Goal: Information Seeking & Learning: Learn about a topic

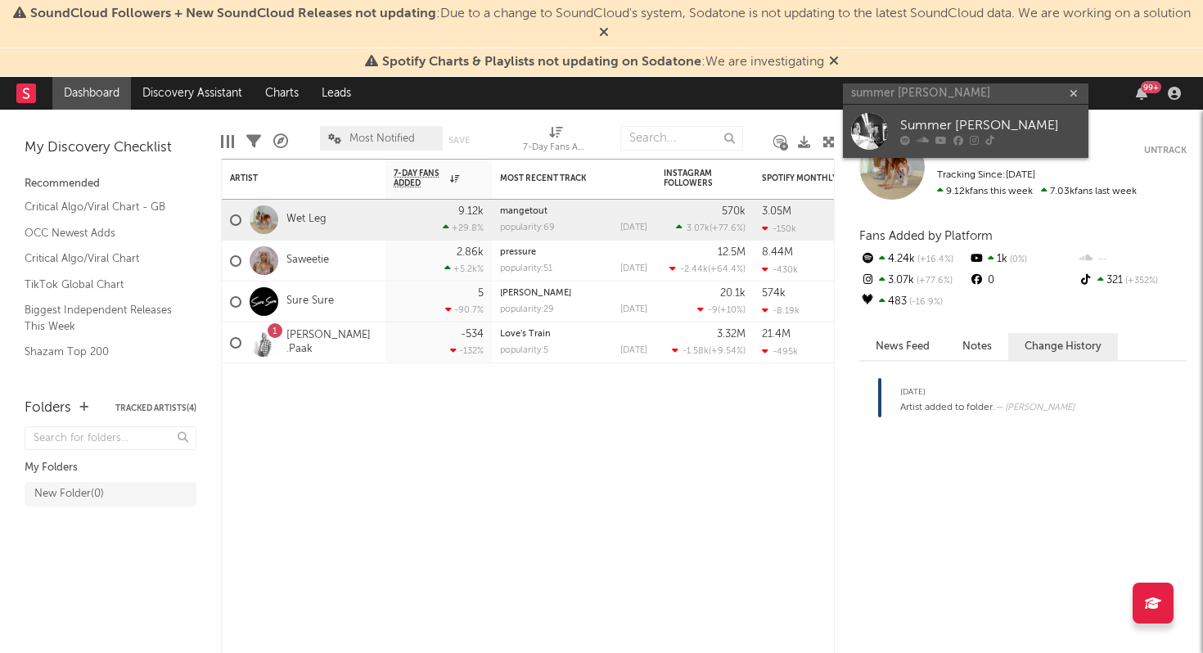
type input "summer overstreet"
click at [924, 121] on div "Summer [PERSON_NAME]" at bounding box center [990, 126] width 180 height 20
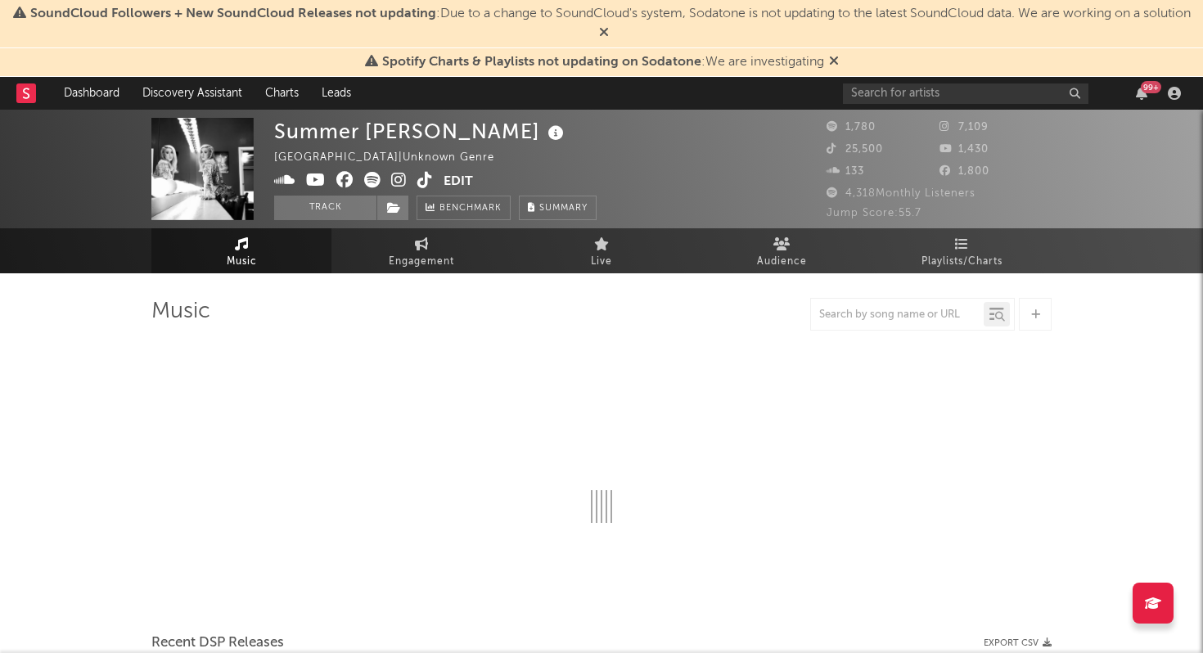
select select "6m"
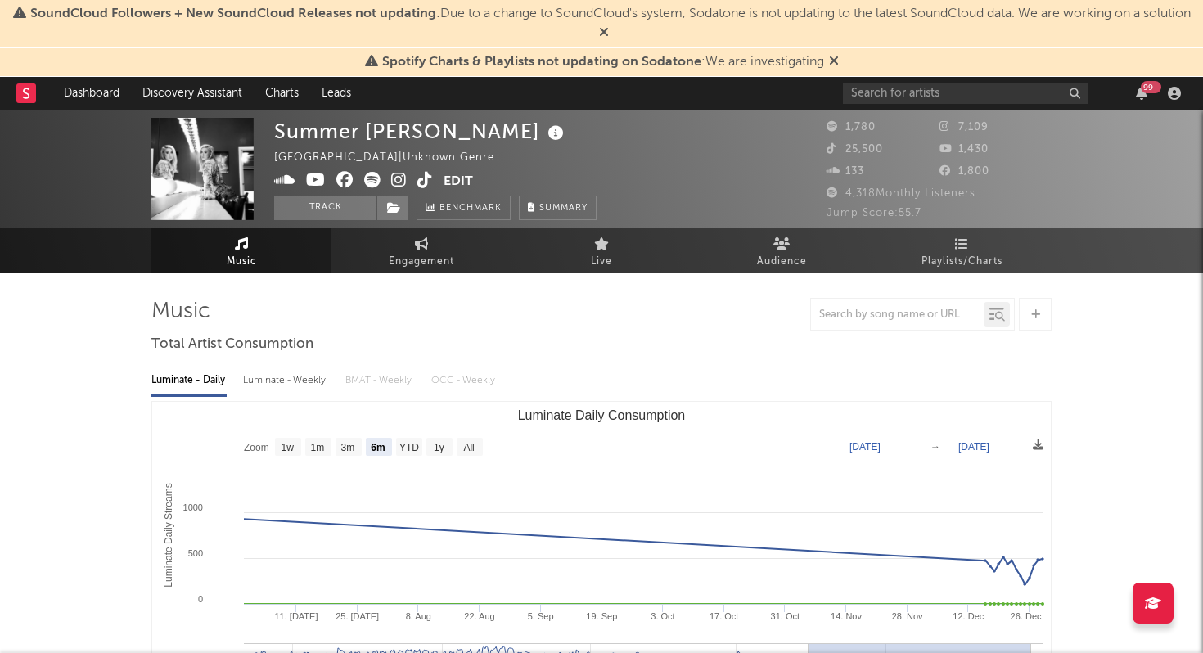
click at [394, 179] on icon at bounding box center [399, 180] width 16 height 16
click at [431, 178] on icon at bounding box center [425, 180] width 16 height 16
drag, startPoint x: 204, startPoint y: 179, endPoint x: 537, endPoint y: 3, distance: 376.7
select select "6m"
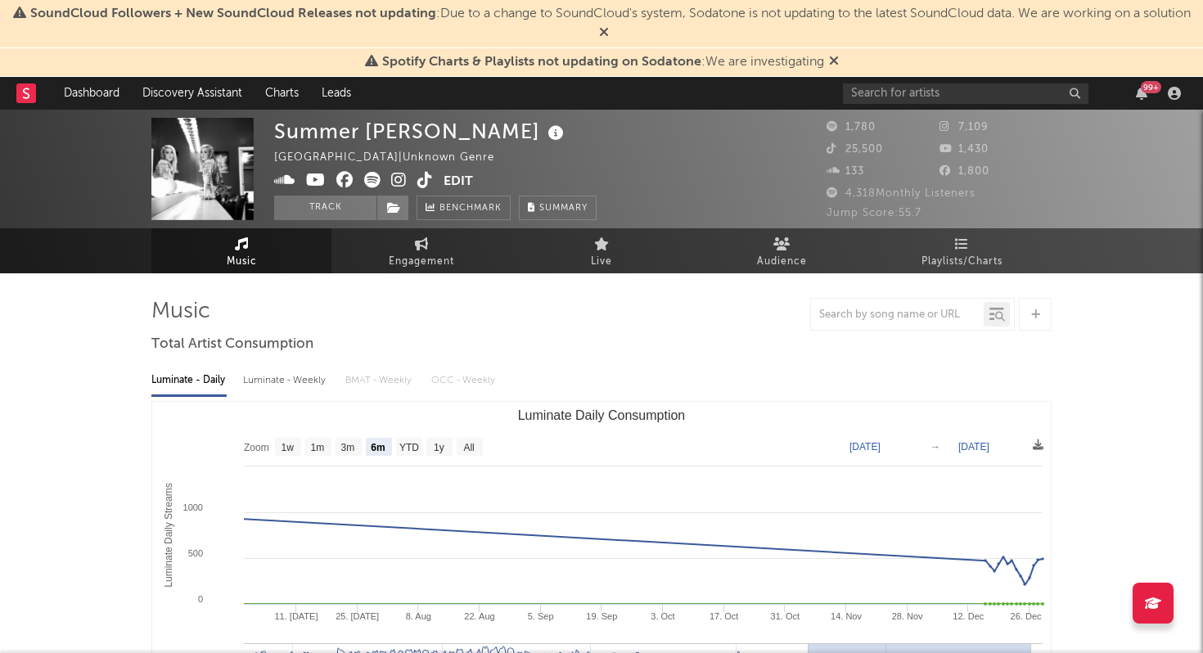
click at [842, 328] on div at bounding box center [912, 314] width 205 height 33
click at [843, 317] on input "text" at bounding box center [897, 314] width 173 height 13
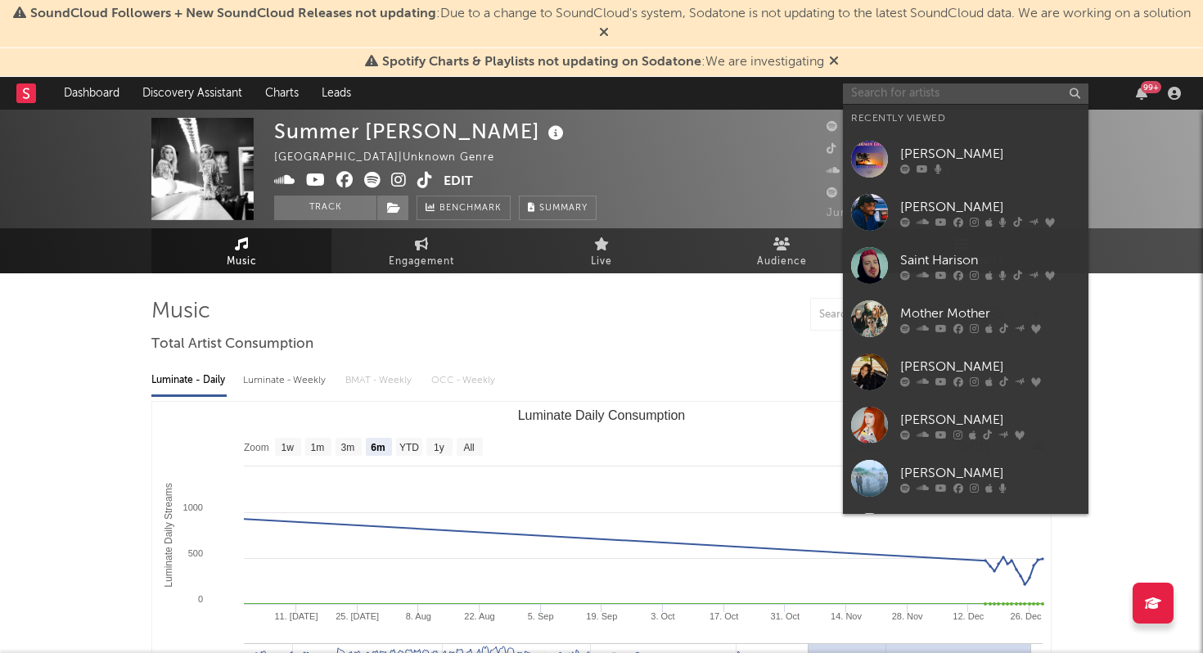
click at [916, 90] on input "text" at bounding box center [965, 93] width 245 height 20
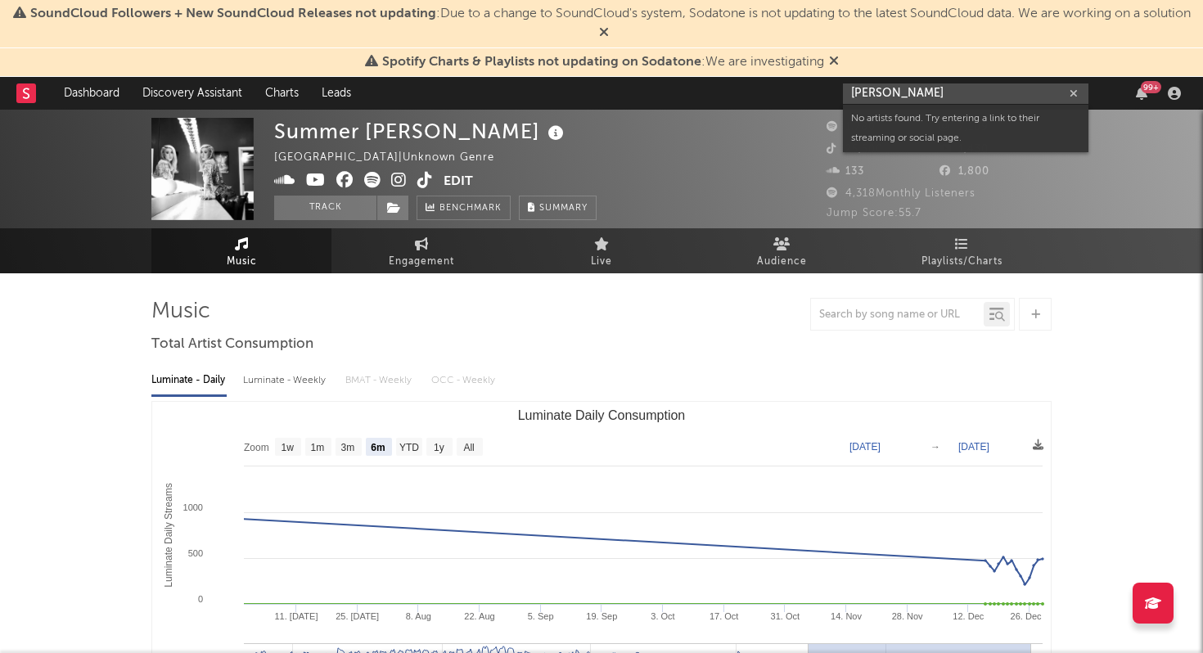
click at [887, 97] on input "[PERSON_NAME]" at bounding box center [965, 93] width 245 height 20
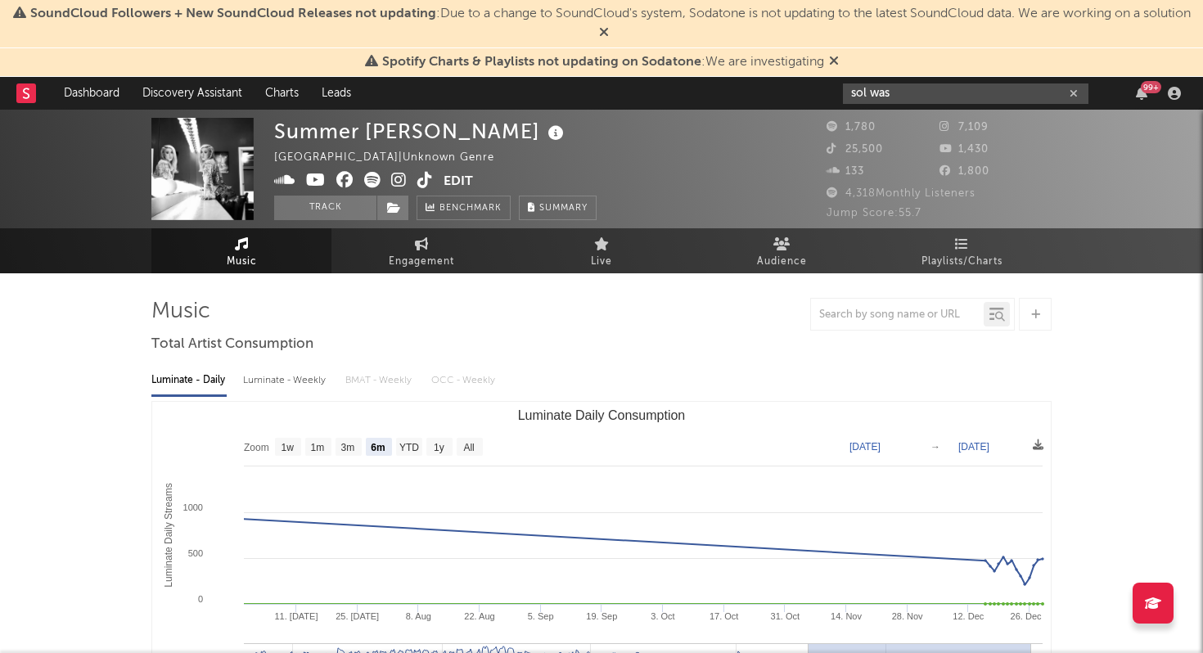
click at [907, 93] on input "sol was" at bounding box center [965, 93] width 245 height 20
type input "solwas"
